Goal: Answer question/provide support: Share knowledge or assist other users

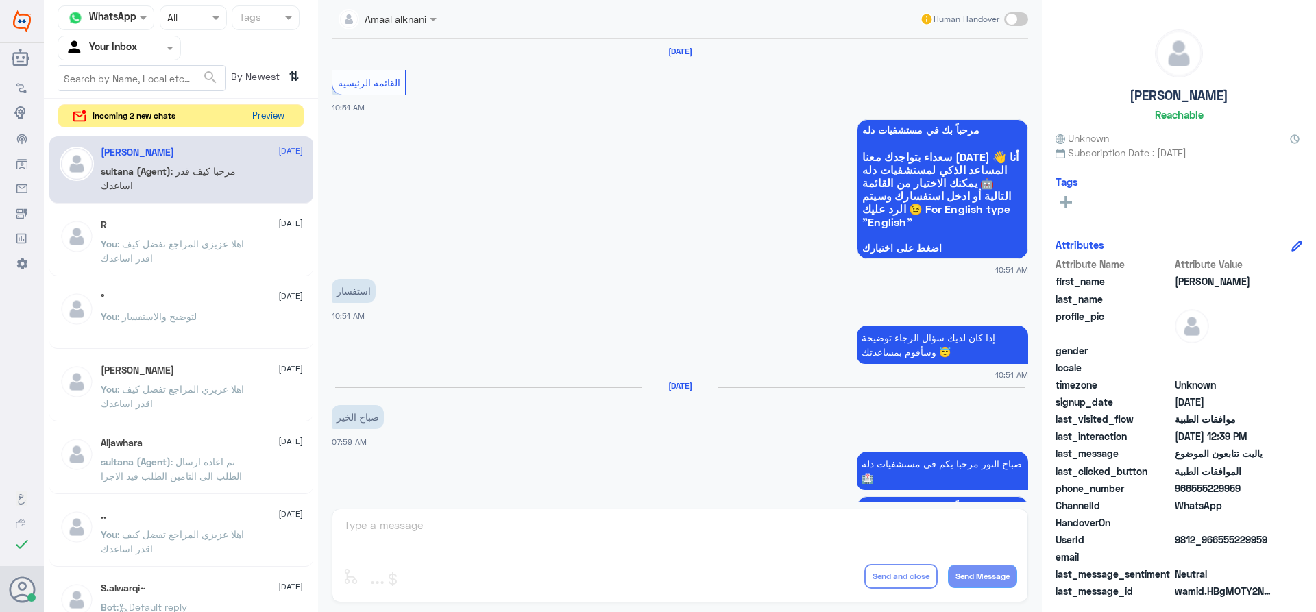
scroll to position [1230, 0]
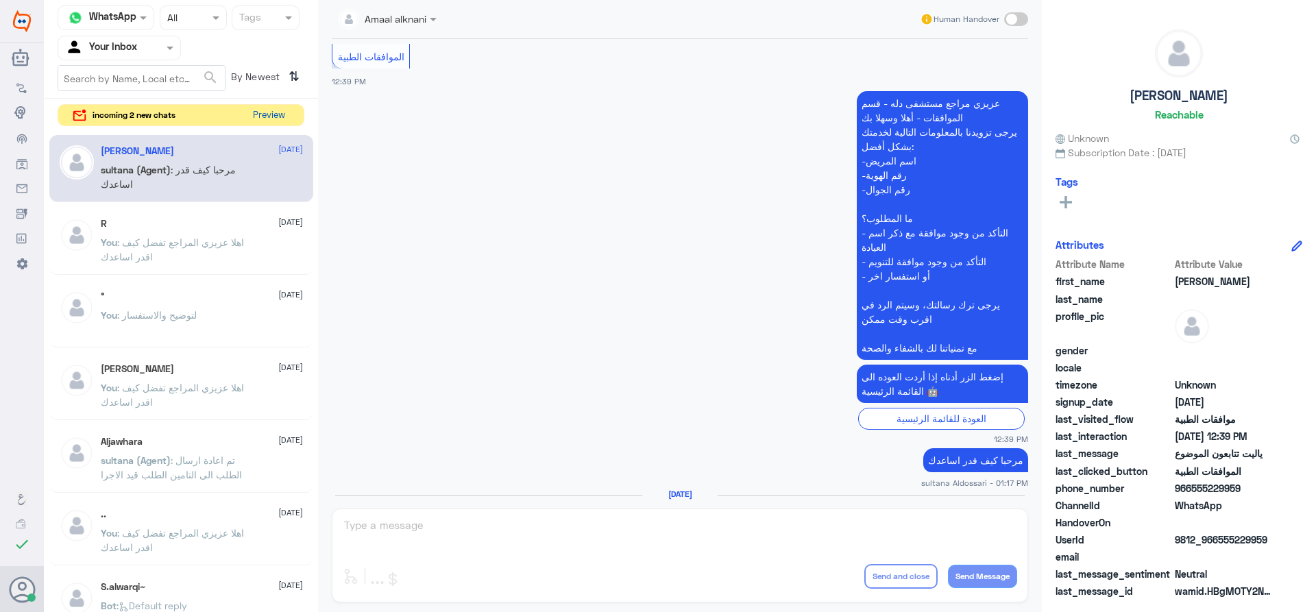
click at [280, 117] on button "Preview" at bounding box center [269, 115] width 43 height 21
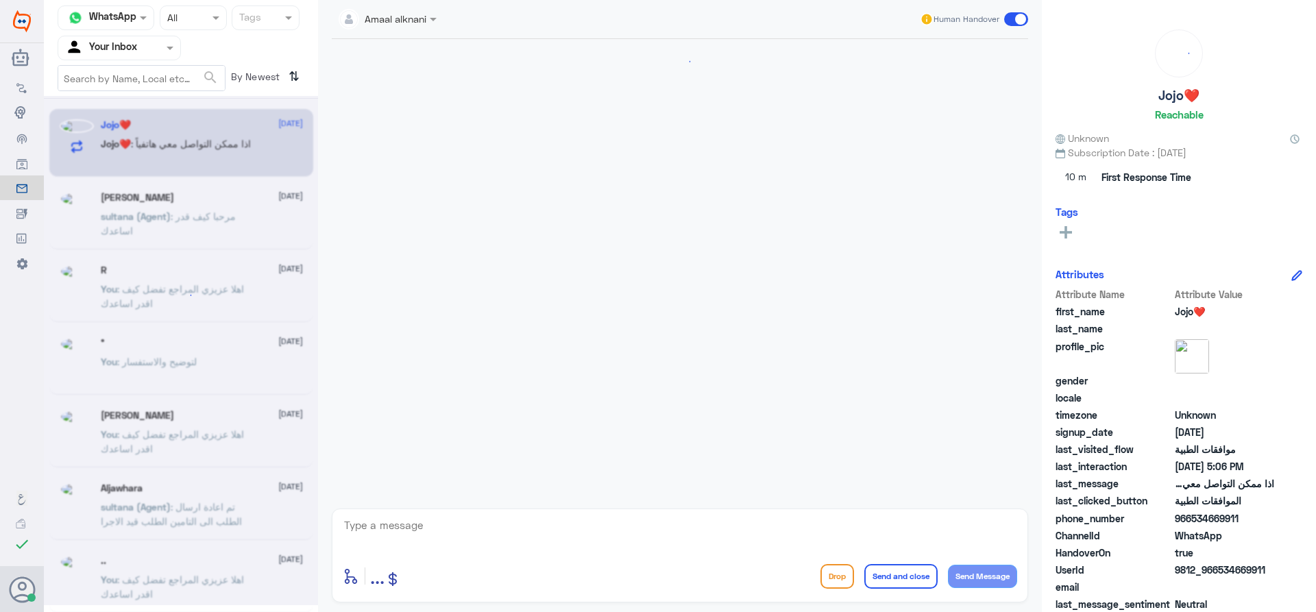
scroll to position [1193, 0]
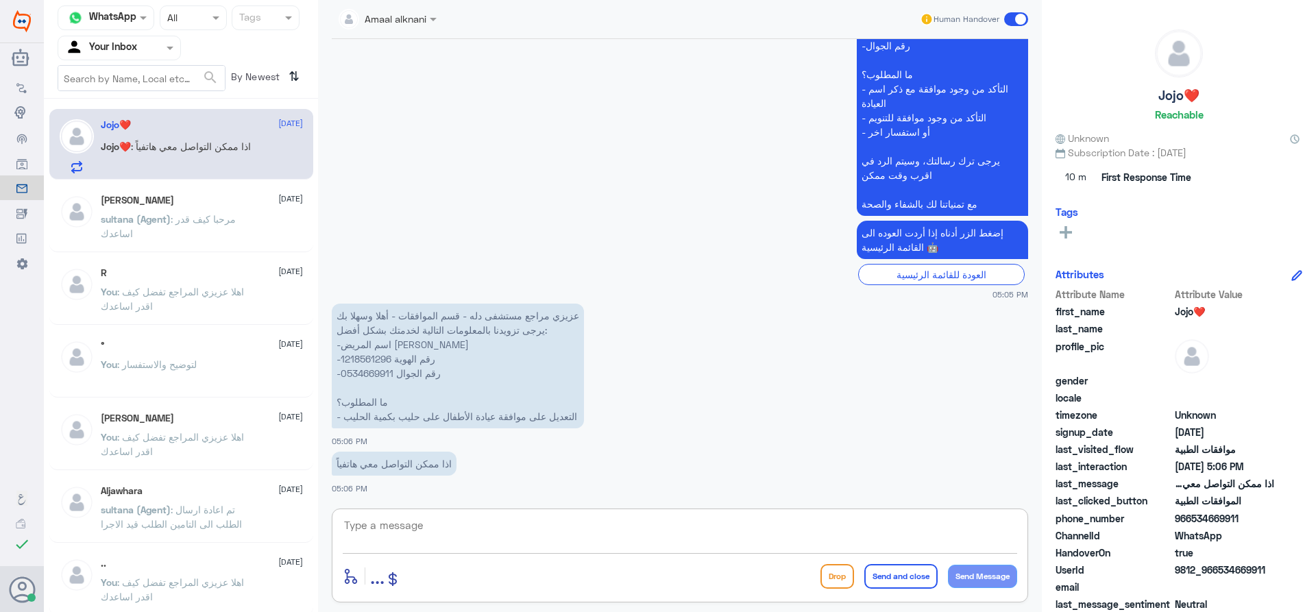
click at [481, 527] on textarea at bounding box center [680, 533] width 675 height 34
click at [409, 536] on textarea at bounding box center [680, 533] width 675 height 34
click at [162, 49] on div at bounding box center [119, 48] width 122 height 16
click at [140, 147] on div "Your Team" at bounding box center [119, 154] width 123 height 32
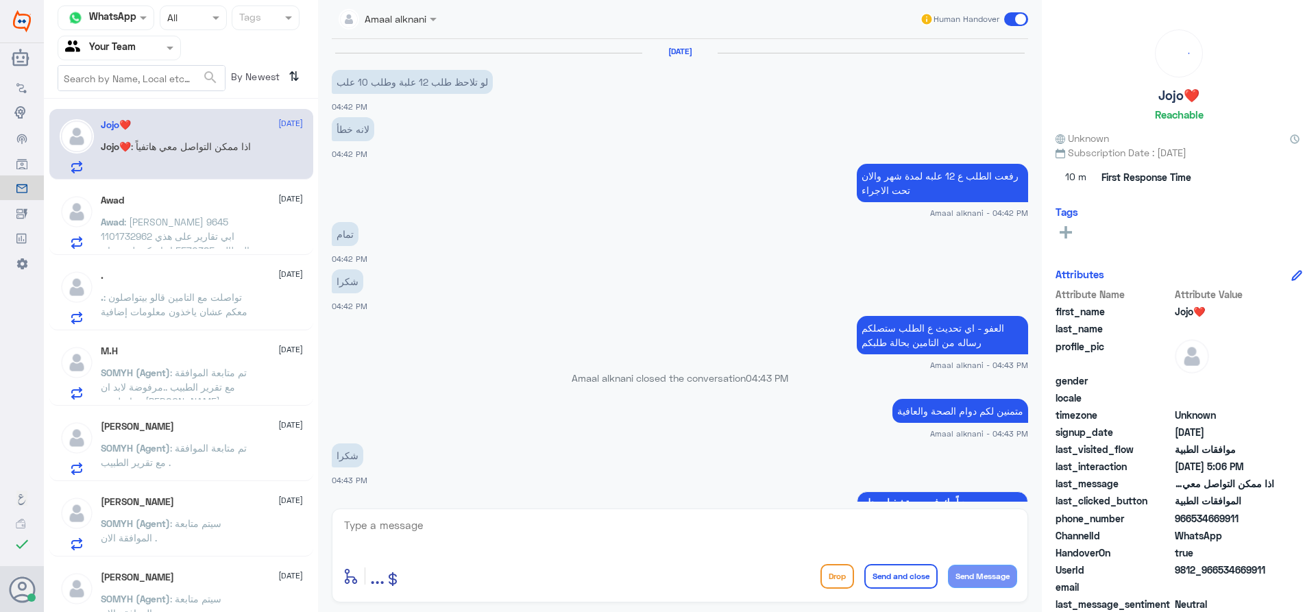
scroll to position [1193, 0]
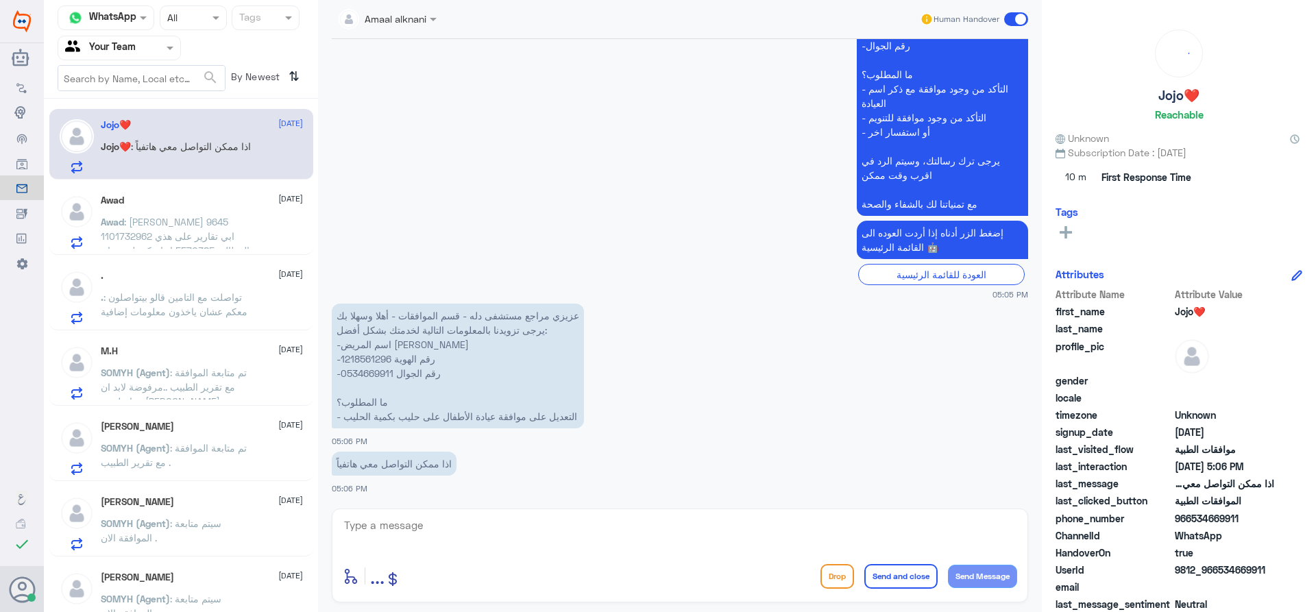
click at [212, 229] on p "Awad : [PERSON_NAME] 9645 1101732962 ابي تقارير على هذي المطالبة 5570385 انها م…" at bounding box center [178, 232] width 154 height 34
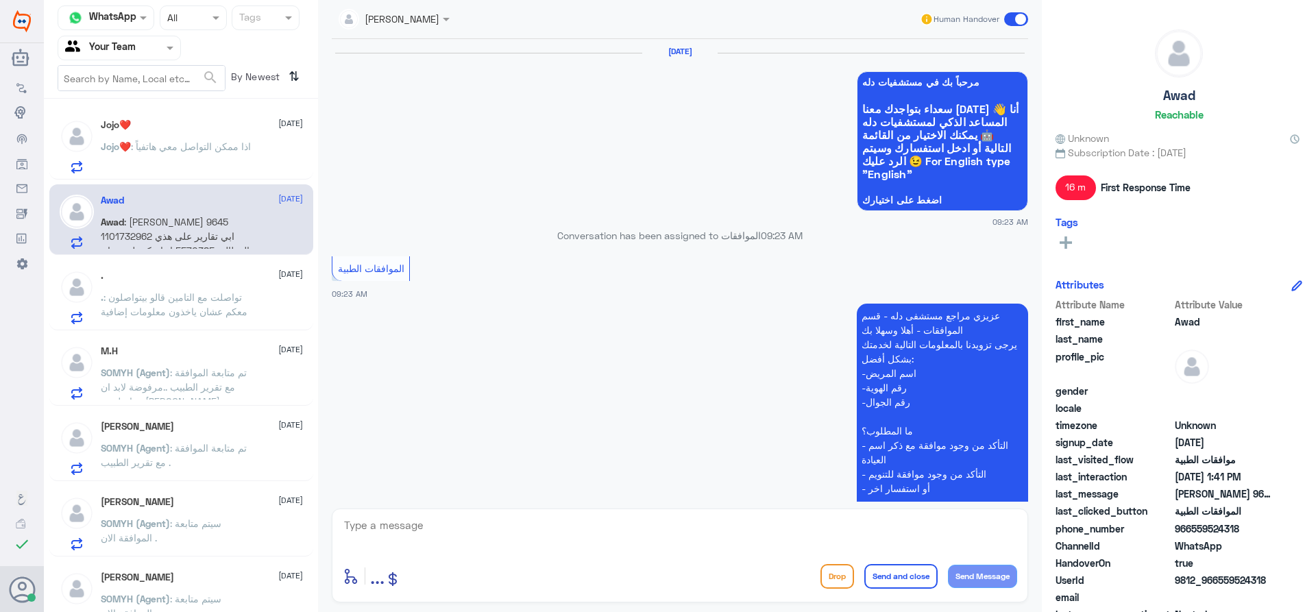
scroll to position [1365, 0]
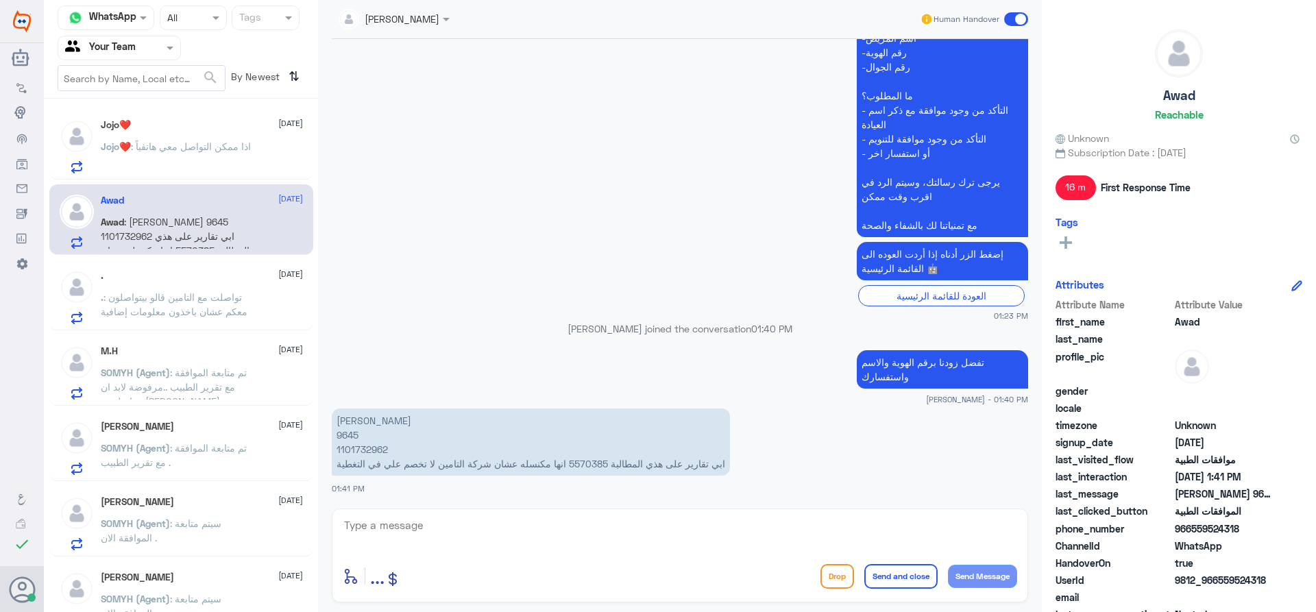
click at [431, 540] on textarea at bounding box center [680, 533] width 675 height 34
click at [244, 152] on p "Jojo❤️ : اذا ممكن التواصل معي هاتفياً" at bounding box center [176, 156] width 150 height 34
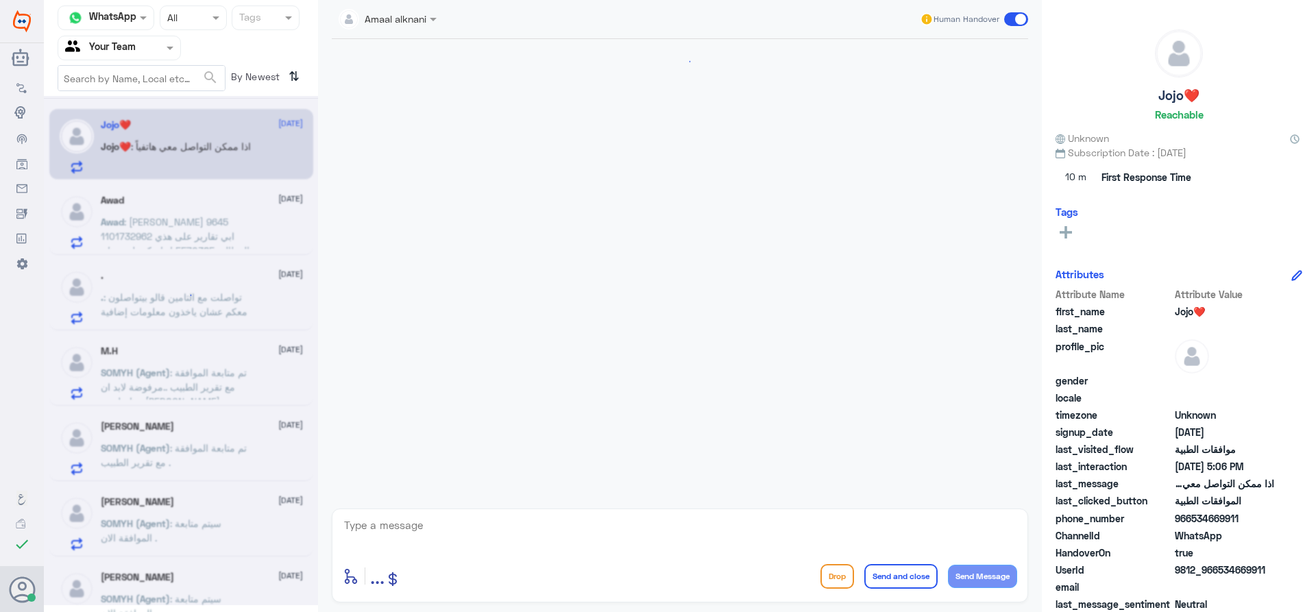
scroll to position [1193, 0]
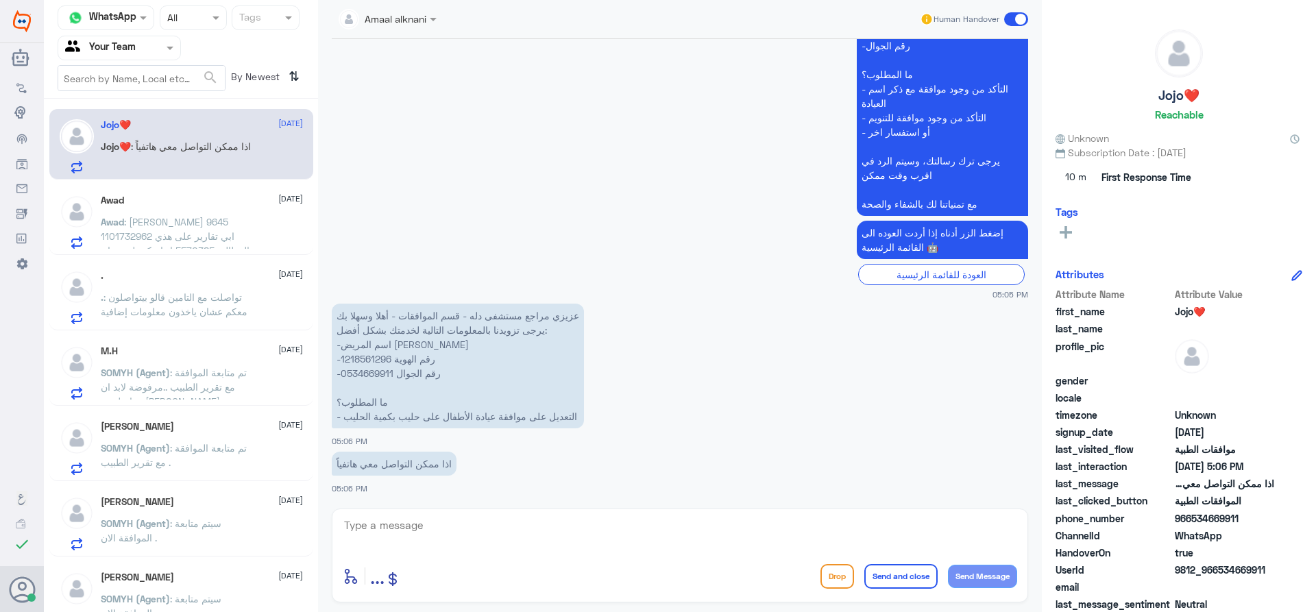
click at [147, 252] on div "Awad [DATE] Awad : [PERSON_NAME] 9645 1101732962 ابي تقارير على هذي المطالبة 55…" at bounding box center [181, 219] width 264 height 71
click at [160, 232] on span ": [PERSON_NAME] 9645 1101732962 ابي تقارير على هذي المطالبة 5570385 انها مكنسله…" at bounding box center [175, 250] width 149 height 69
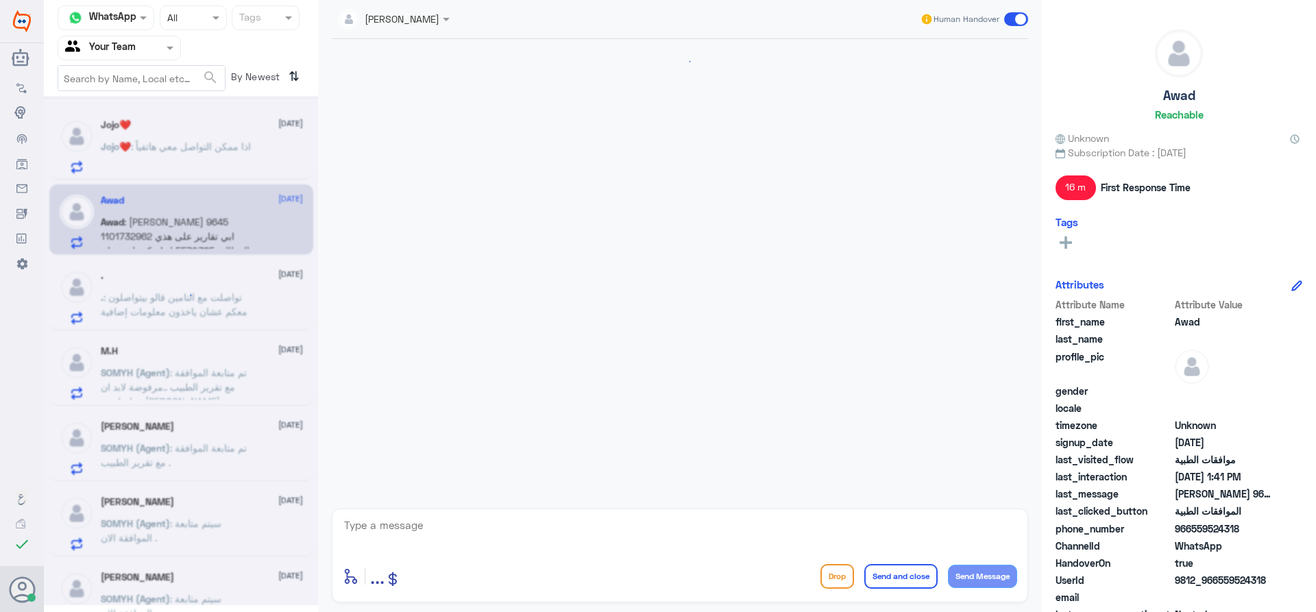
scroll to position [1365, 0]
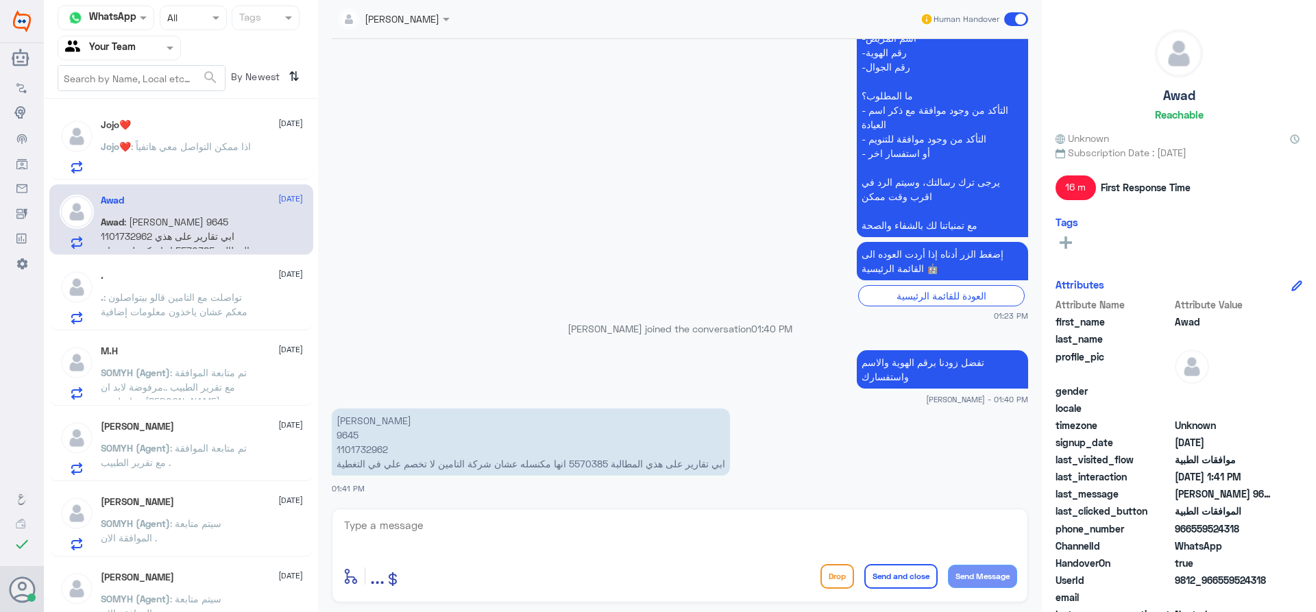
click at [163, 47] on span at bounding box center [171, 47] width 17 height 14
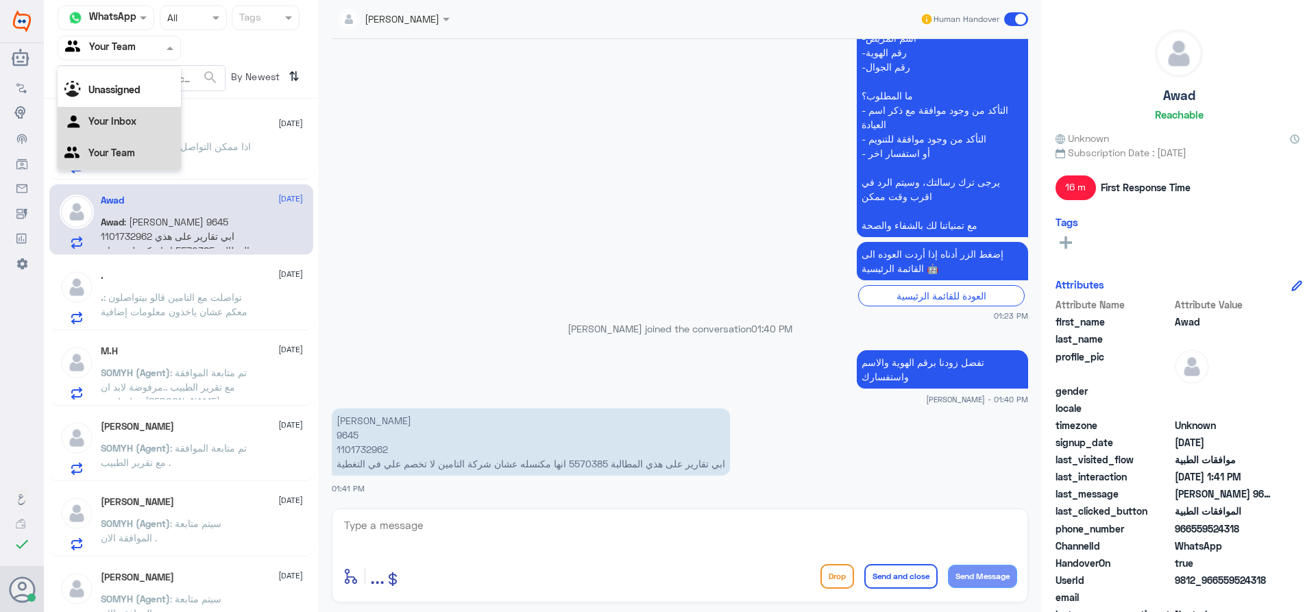
click at [132, 120] on Inbox "Your Inbox" at bounding box center [112, 121] width 48 height 12
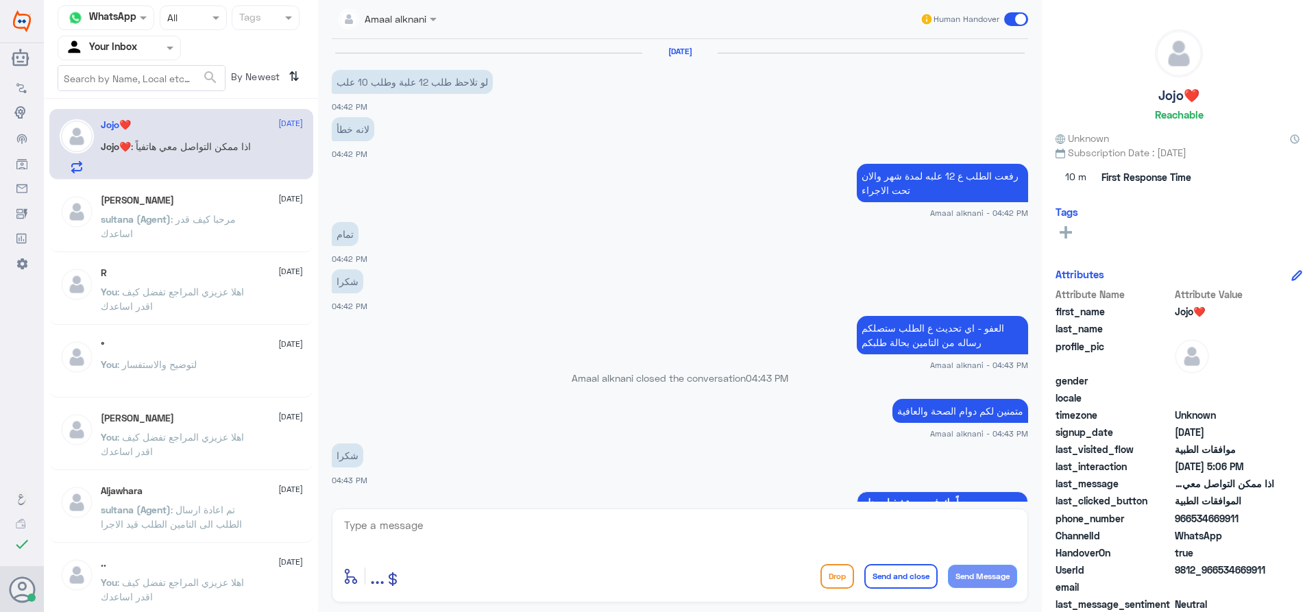
scroll to position [1193, 0]
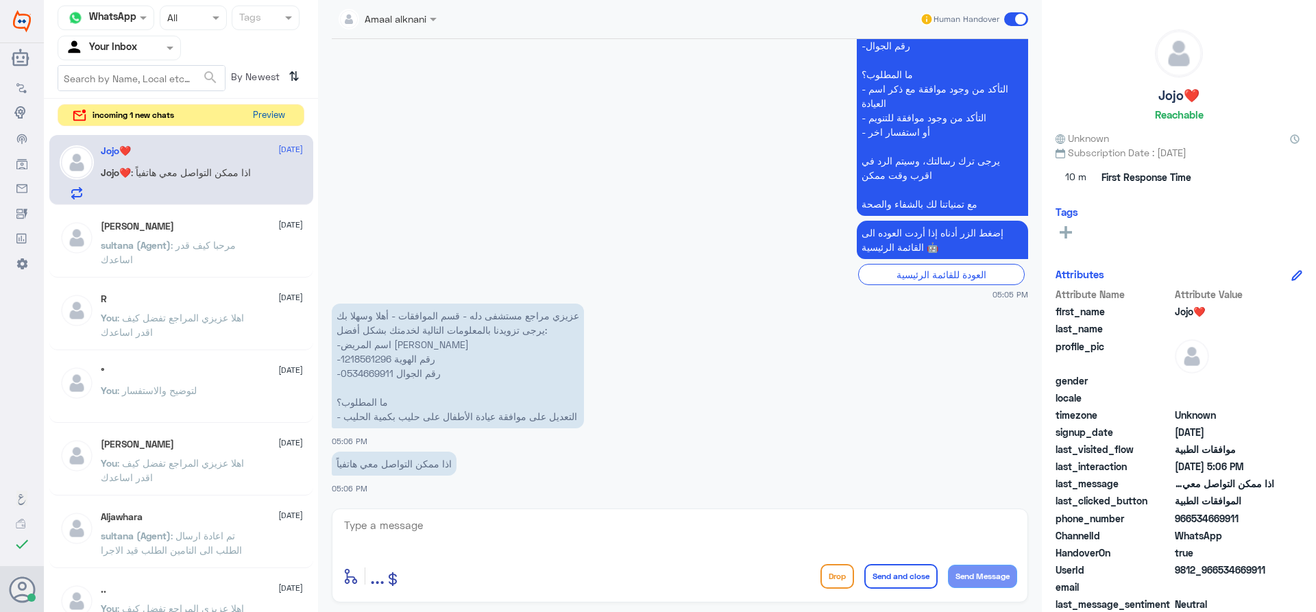
click at [270, 117] on button "Preview" at bounding box center [269, 115] width 43 height 21
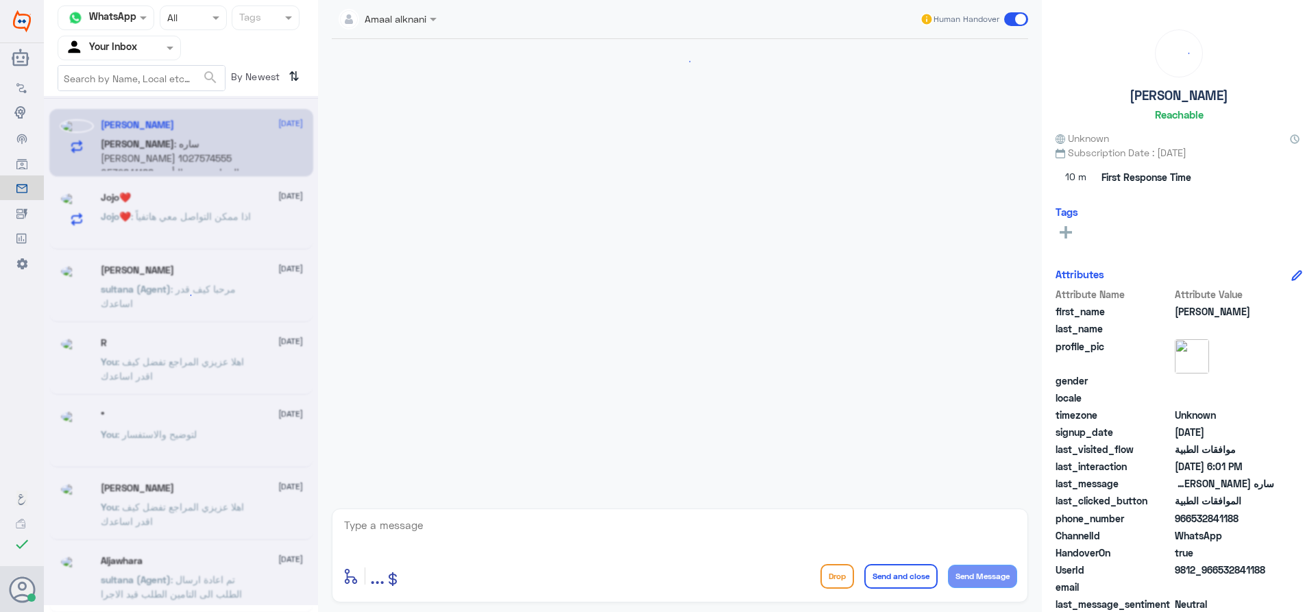
scroll to position [1414, 0]
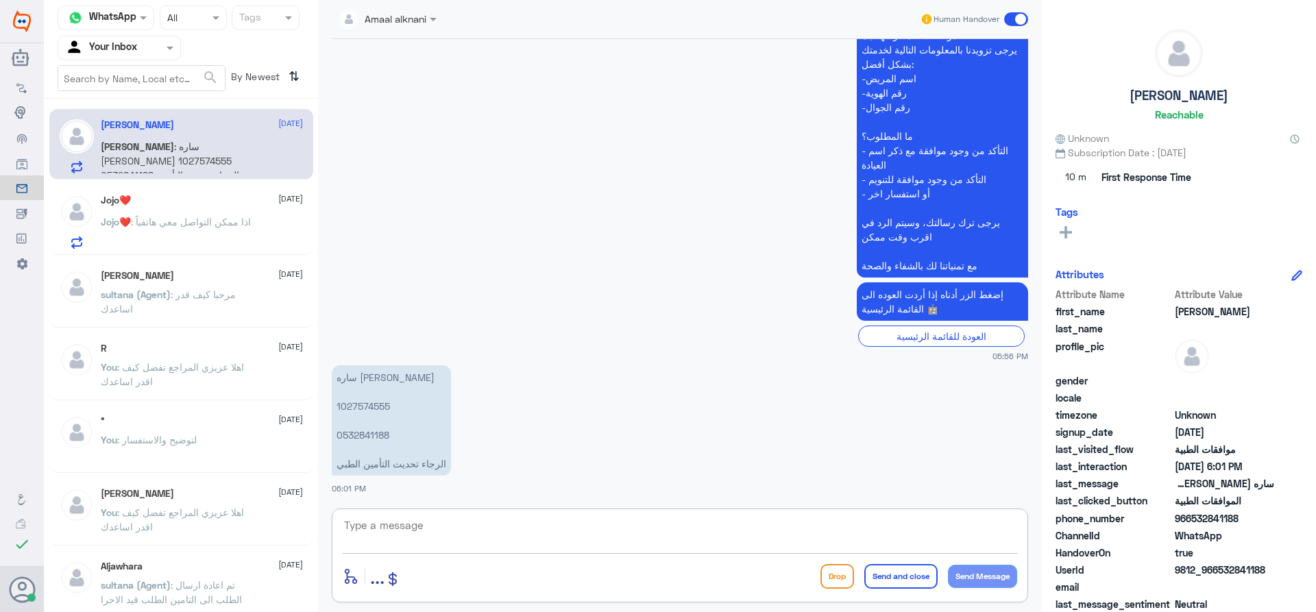
click at [418, 546] on textarea at bounding box center [680, 533] width 675 height 34
click at [377, 431] on p "ساره [PERSON_NAME] 1027574555 0532841188 الرجاء تحديث التأمين الطبي" at bounding box center [391, 420] width 119 height 110
copy p "0532841188"
click at [464, 529] on textarea at bounding box center [680, 533] width 675 height 34
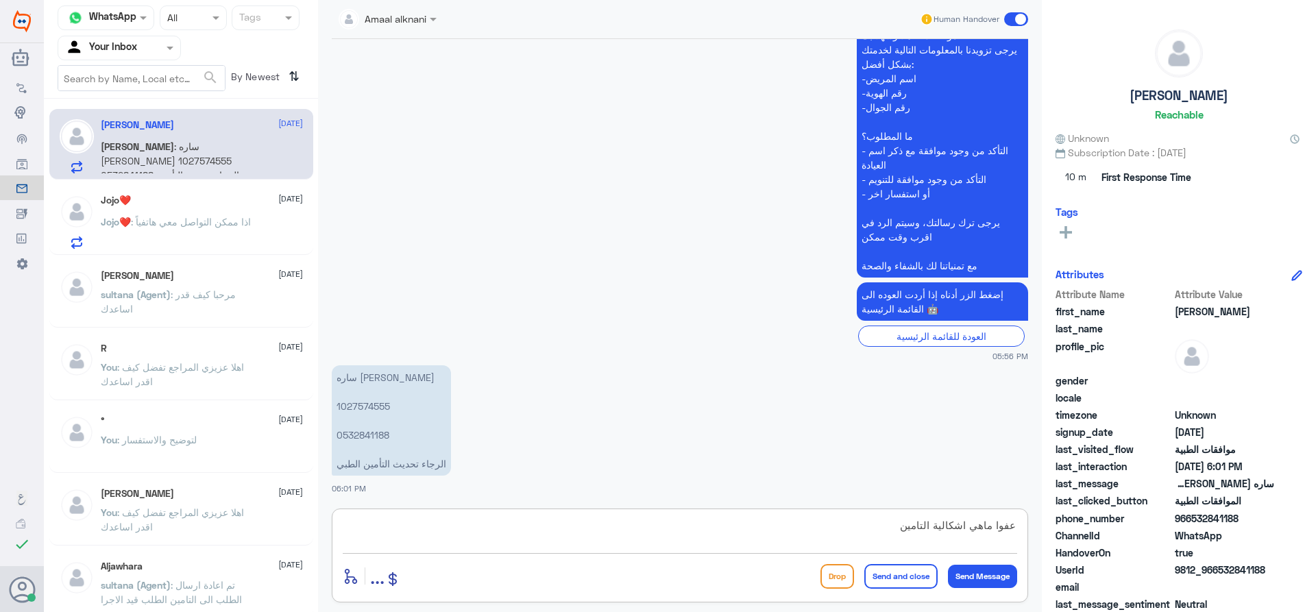
type textarea "عفوا ماهي اشكالية ال[DEMOGRAPHIC_DATA] ؟"
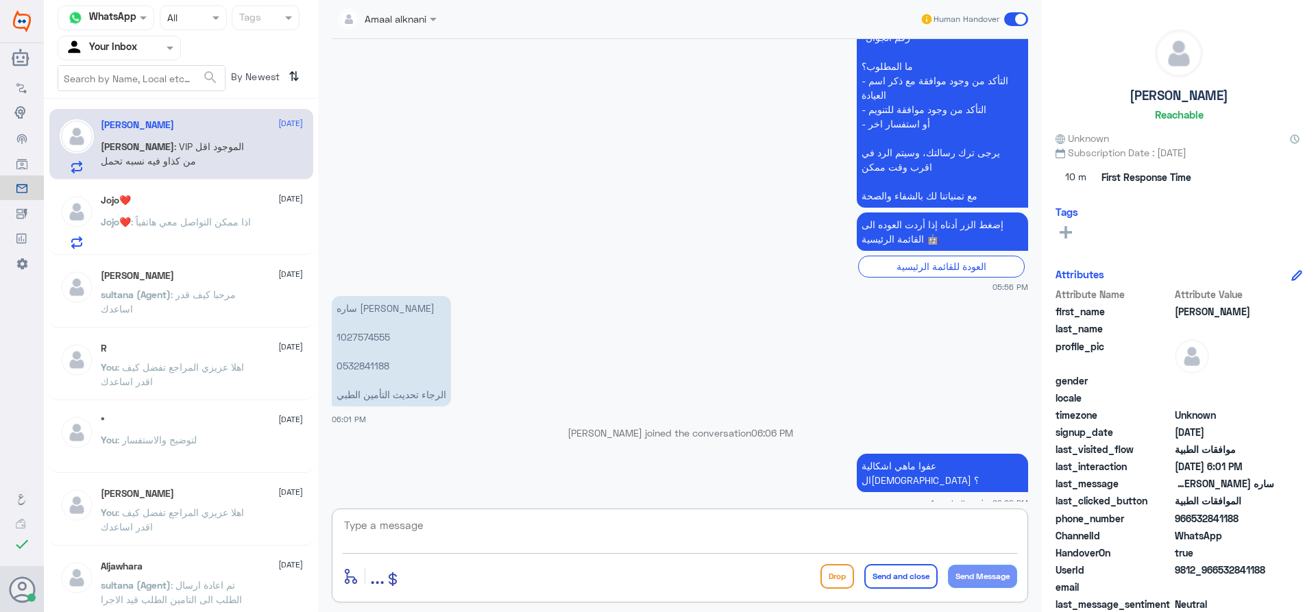
scroll to position [1671, 0]
